Goal: Navigation & Orientation: Understand site structure

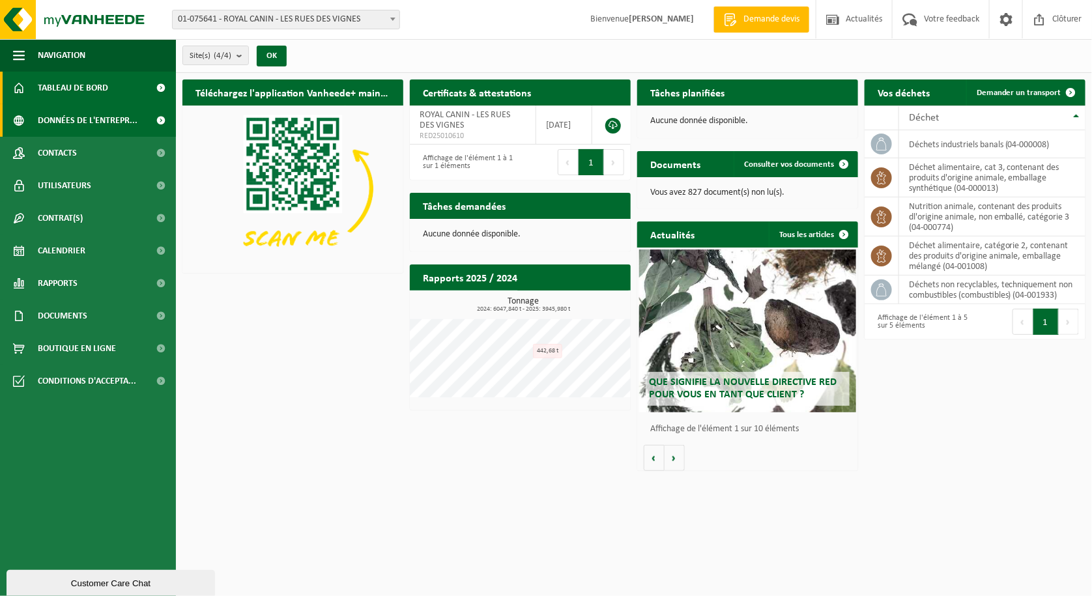
click at [84, 121] on span "Données de l'entrepr..." at bounding box center [88, 120] width 100 height 33
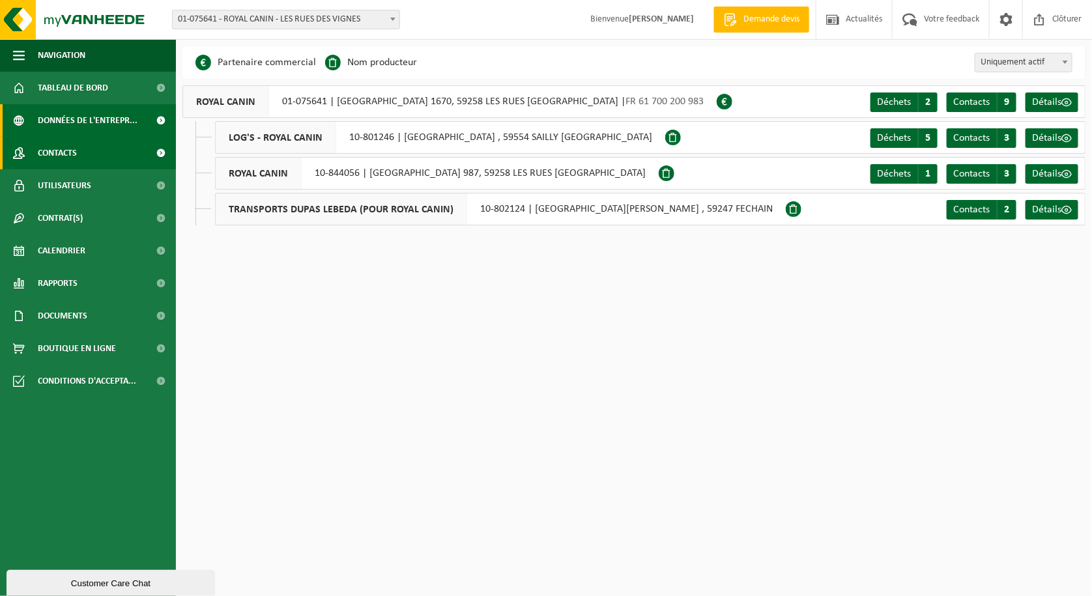
click at [63, 151] on span "Contacts" at bounding box center [57, 153] width 39 height 33
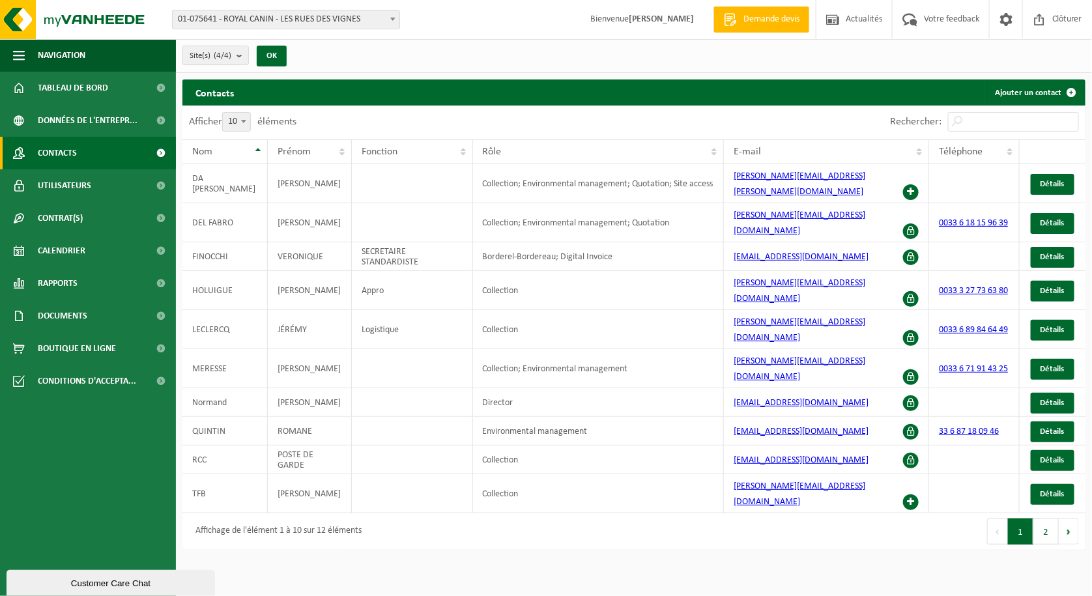
click at [66, 175] on span "Utilisateurs" at bounding box center [64, 185] width 53 height 33
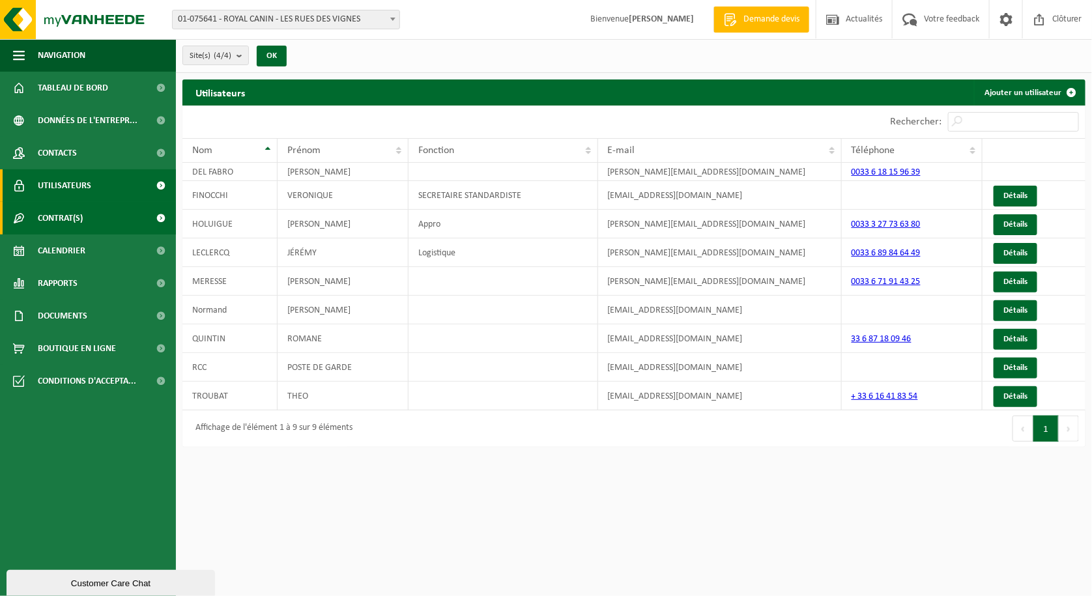
click at [72, 224] on span "Contrat(s)" at bounding box center [60, 218] width 45 height 33
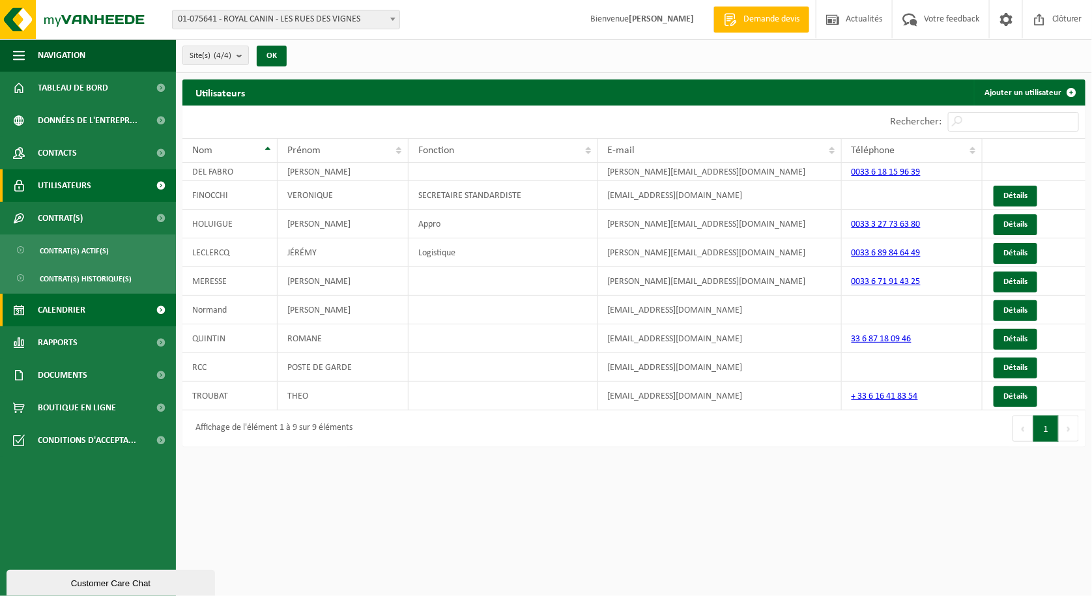
click at [80, 314] on span "Calendrier" at bounding box center [62, 310] width 48 height 33
